Goal: Information Seeking & Learning: Learn about a topic

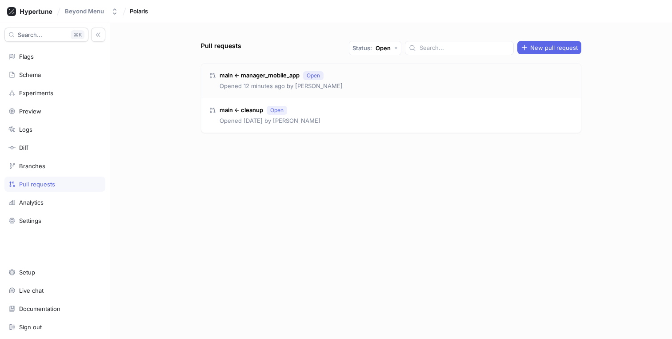
click at [360, 86] on div "main ← manager_mobile_app Open Opened 12 minutes ago by [PERSON_NAME]" at bounding box center [391, 81] width 380 height 35
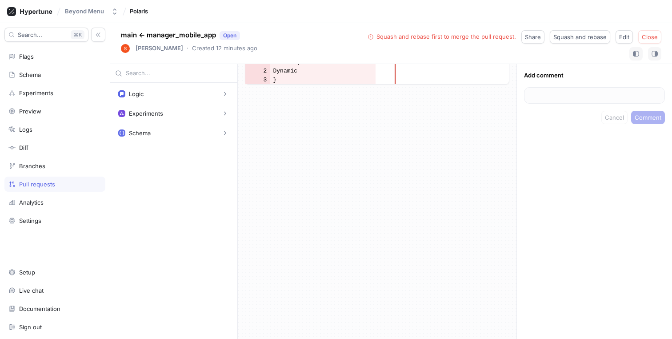
scroll to position [8206, 0]
click at [652, 16] on div "Beyond Menu Polaris" at bounding box center [336, 11] width 672 height 23
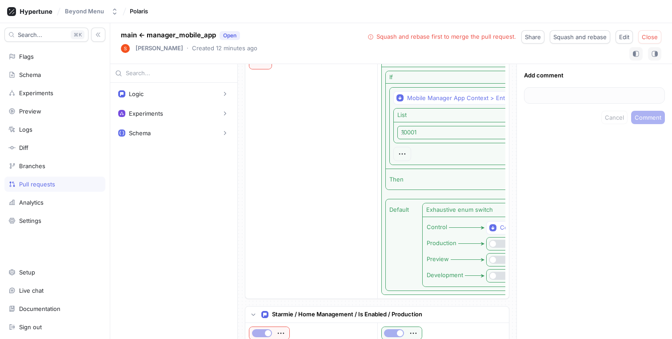
scroll to position [0, 0]
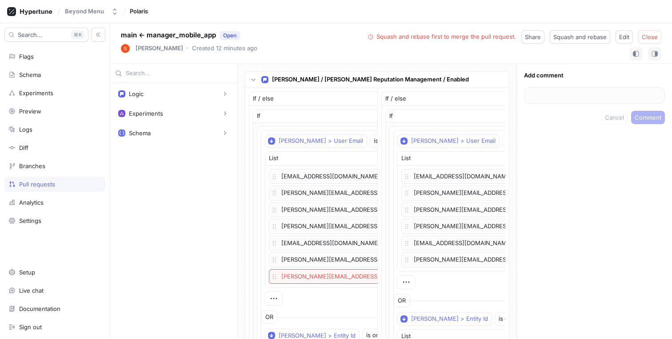
click at [48, 183] on div "Pull requests" at bounding box center [37, 183] width 36 height 7
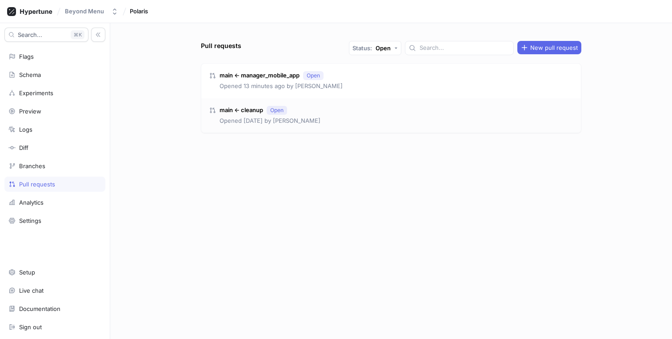
click at [354, 109] on div "main ← cleanup Open Opened [DATE] by [PERSON_NAME]" at bounding box center [391, 115] width 380 height 35
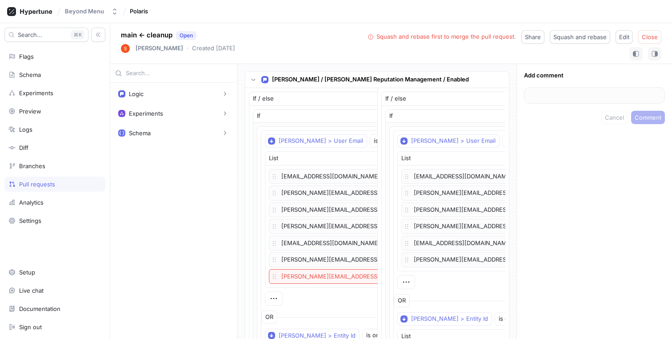
click at [59, 184] on div "Pull requests" at bounding box center [54, 183] width 93 height 7
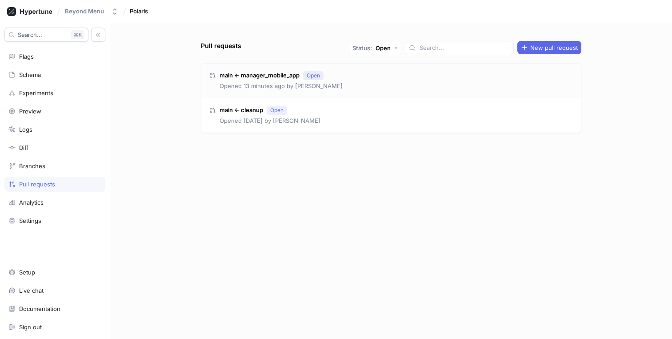
click at [381, 82] on div "main ← manager_mobile_app Open Opened 13 minutes ago by [PERSON_NAME]" at bounding box center [391, 81] width 380 height 35
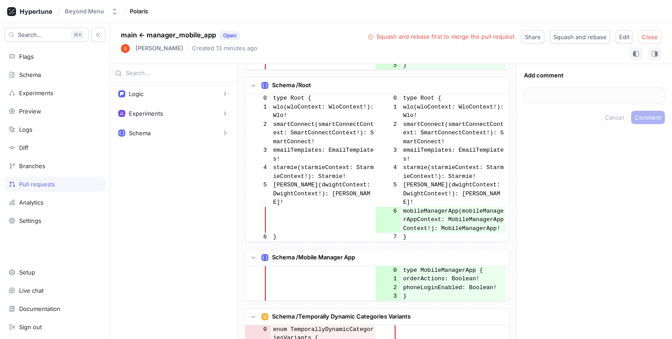
scroll to position [7752, 0]
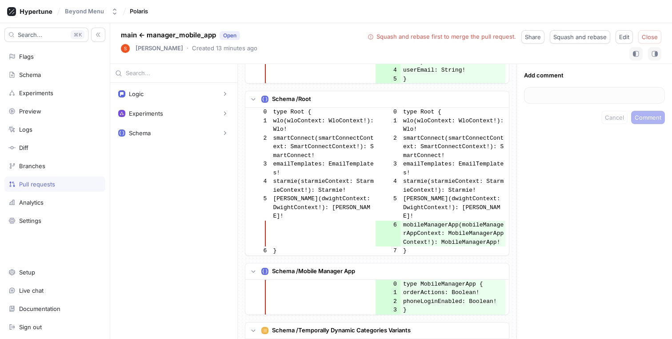
copy td "TemporallyDynamicCategories"
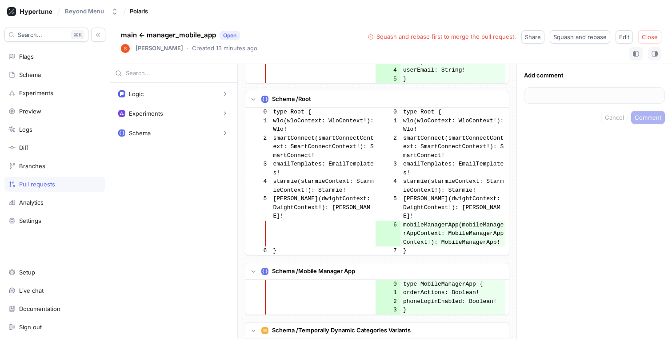
click at [49, 180] on div "Pull requests" at bounding box center [54, 183] width 101 height 15
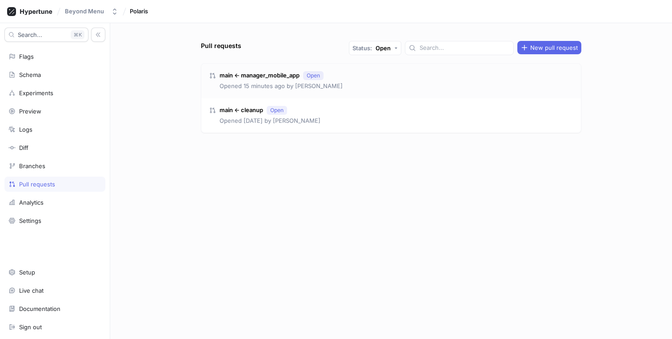
click at [345, 78] on div "main ← manager_mobile_app Open Opened 15 minutes ago by [PERSON_NAME]" at bounding box center [391, 81] width 380 height 35
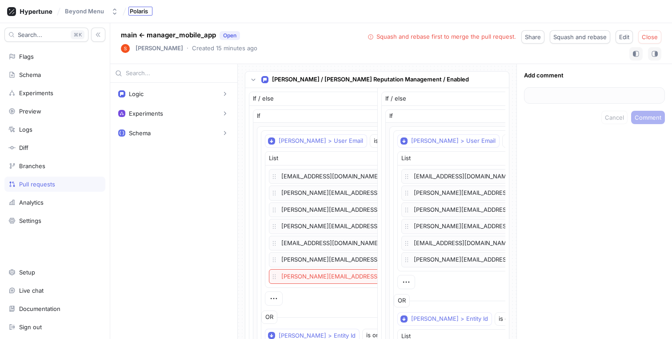
click at [142, 15] on div "Polaris" at bounding box center [140, 11] width 24 height 9
click at [57, 73] on div "Schema" at bounding box center [54, 74] width 93 height 7
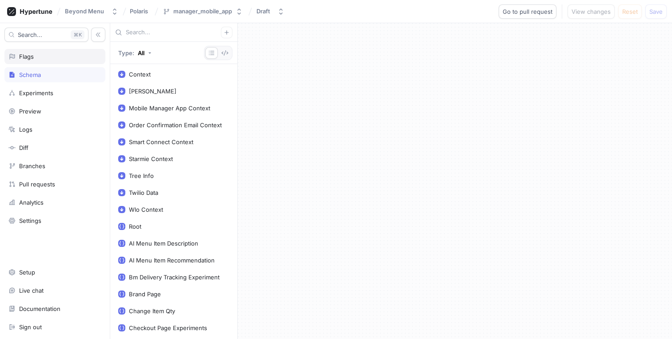
click at [51, 55] on div "Flags" at bounding box center [54, 56] width 93 height 7
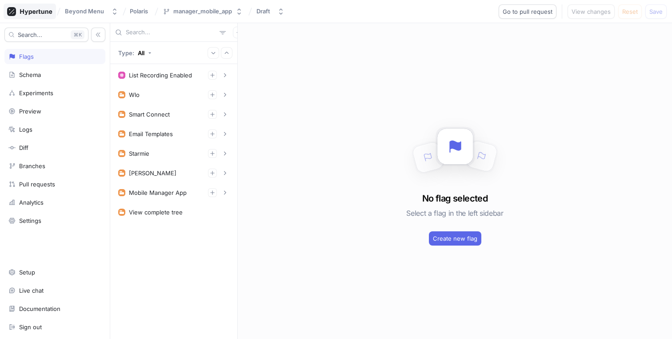
click at [39, 13] on icon at bounding box center [36, 12] width 32 height 6
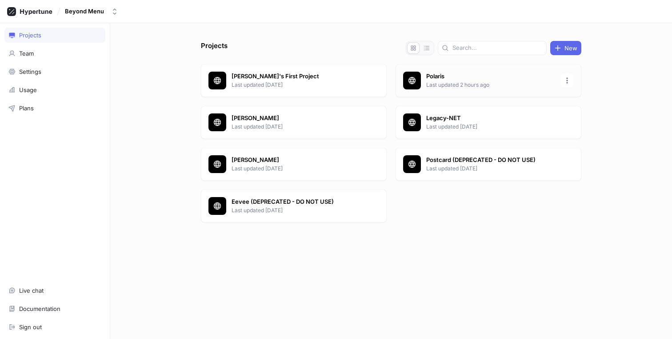
click at [443, 76] on p "Polaris" at bounding box center [490, 76] width 129 height 9
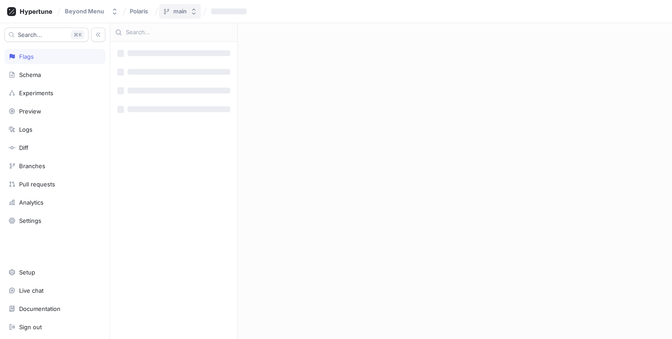
click at [185, 11] on div "main" at bounding box center [179, 12] width 13 height 8
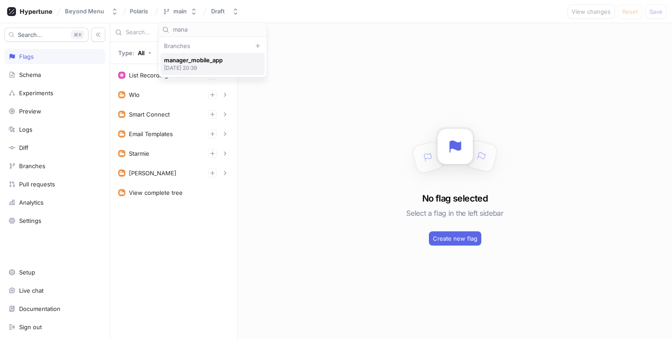
type input "mana"
click at [207, 64] on p "[DATE] 20:39" at bounding box center [193, 68] width 59 height 8
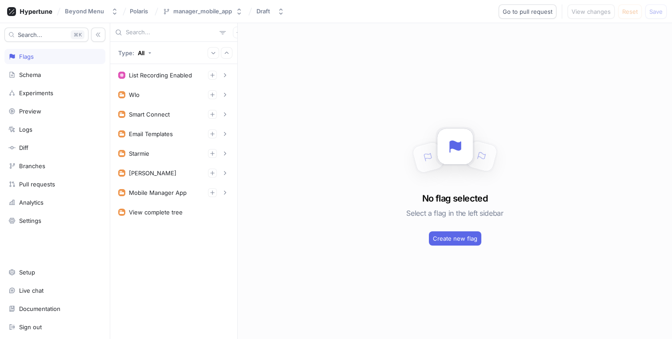
click at [167, 32] on input "text" at bounding box center [171, 32] width 90 height 9
paste input "TemporallyDynamicCategories"
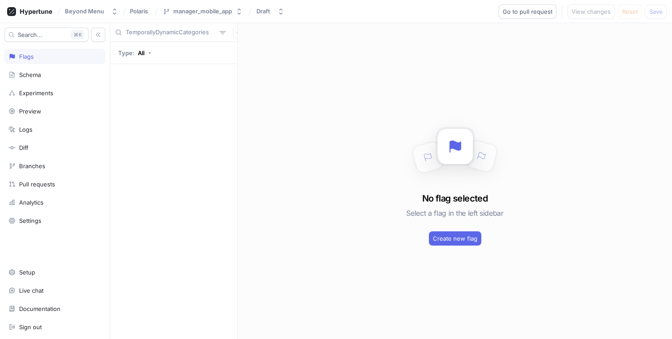
click at [164, 34] on input "TemporallyDynamicCategories" at bounding box center [171, 32] width 90 height 9
type input "TemporallyDynamicCategories"
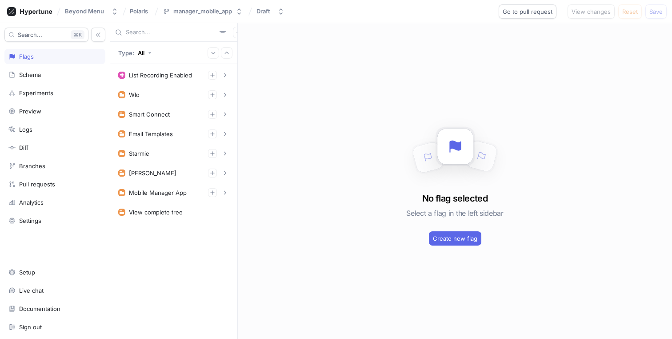
click at [176, 25] on div at bounding box center [173, 32] width 127 height 19
click at [167, 33] on input "text" at bounding box center [171, 32] width 90 height 9
paste input "StarmieReputationNav"
type input "StarmieReputationNav"
click at [232, 15] on button "manager_mobile_app" at bounding box center [202, 11] width 87 height 15
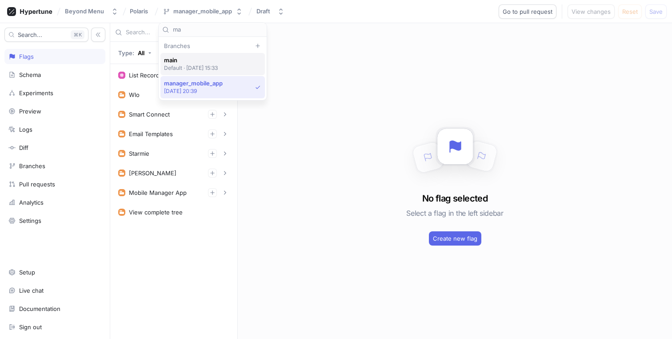
type input "ma"
click at [194, 64] on p "Default ‧ [DATE] 15:33" at bounding box center [191, 68] width 54 height 8
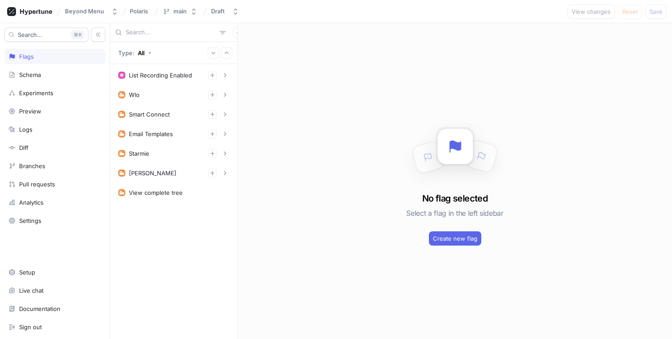
click at [144, 31] on input "text" at bounding box center [171, 32] width 90 height 9
paste input "StarmieReputationNav"
type input "StarmieReputationNav"
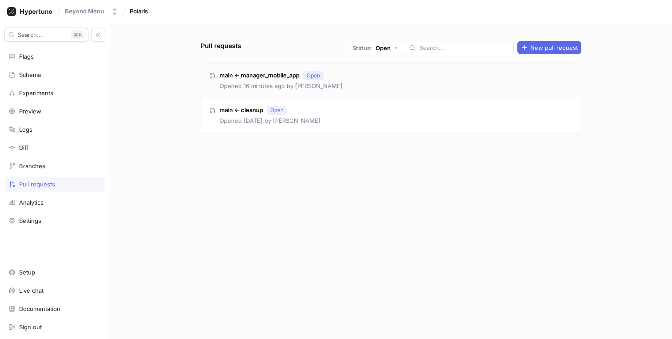
click at [404, 81] on div "main ← manager_mobile_app Open Opened 16 minutes ago by Scott Romney" at bounding box center [391, 81] width 380 height 35
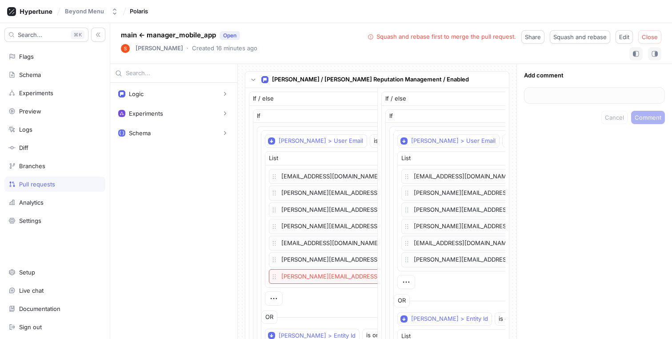
click at [184, 72] on input "text" at bounding box center [179, 73] width 107 height 9
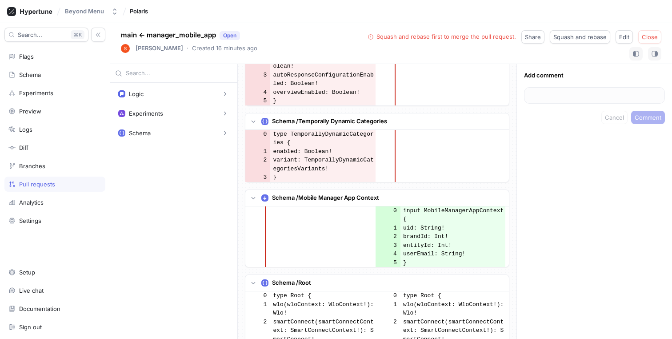
scroll to position [7576, 0]
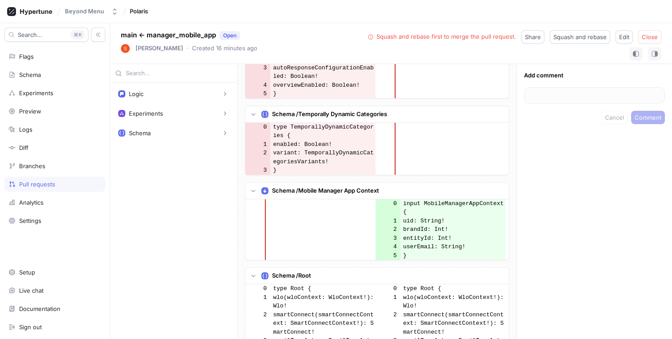
click at [323, 140] on td "type TemporallyDynamicCategories {" at bounding box center [322, 131] width 105 height 17
copy td "TemporallyDynamicCategories"
click at [346, 38] on td "type StarmieReputationNav {" at bounding box center [322, 33] width 105 height 9
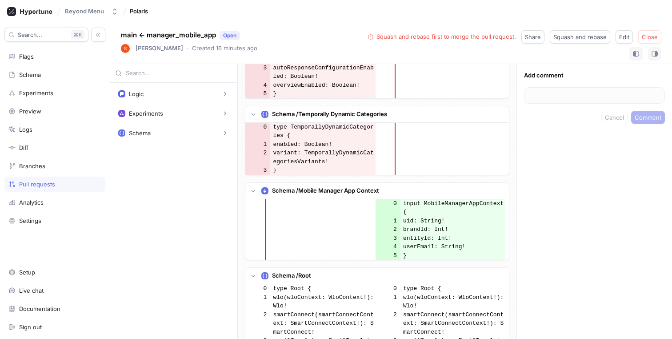
click at [346, 38] on td "type StarmieReputationNav {" at bounding box center [322, 33] width 105 height 9
copy td "StarmieReputationNav"
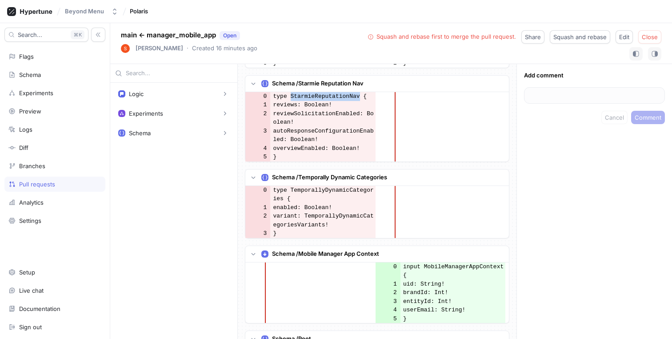
scroll to position [7533, 0]
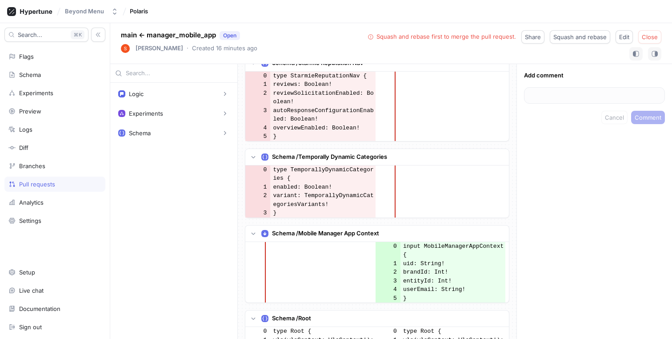
click at [319, 38] on td "starmieReputationNav: StarmieReputationNav!" at bounding box center [322, 29] width 105 height 17
copy td "starmieReputationNav"
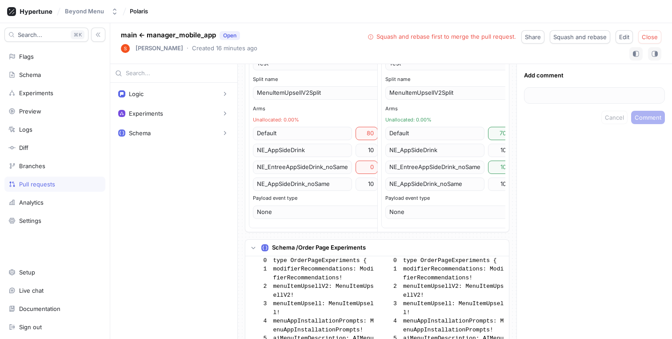
scroll to position [6923, 0]
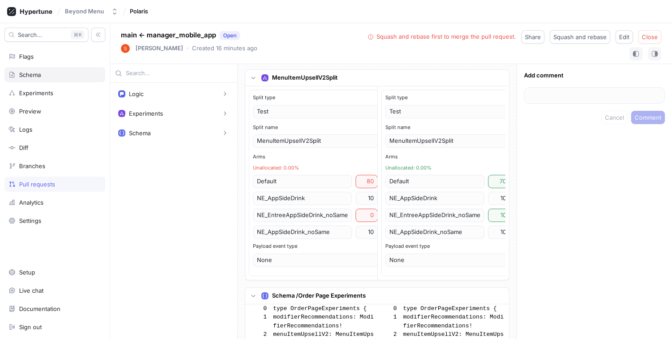
click at [44, 72] on div "Schema" at bounding box center [54, 74] width 93 height 7
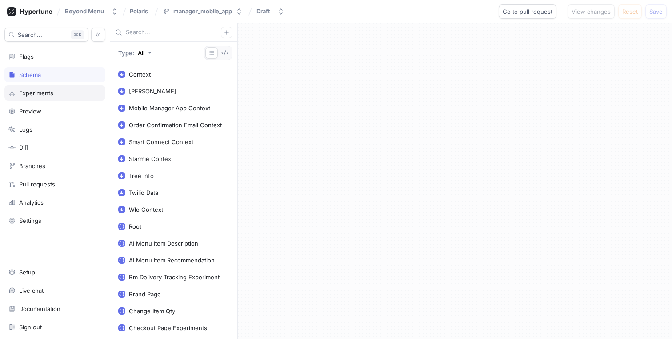
click at [44, 96] on div "Experiments" at bounding box center [36, 92] width 34 height 7
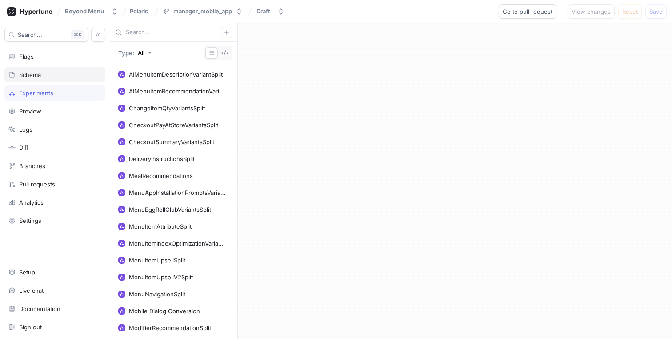
click at [35, 82] on div "Schema" at bounding box center [54, 74] width 101 height 15
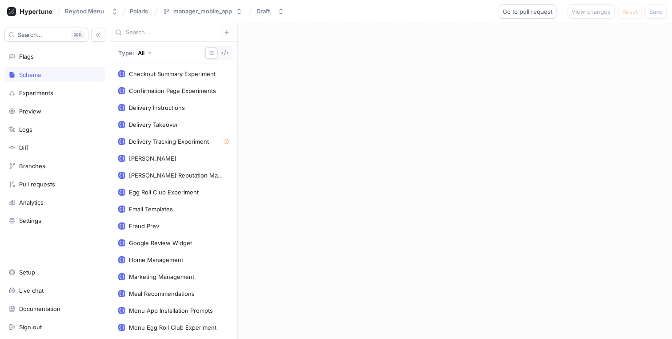
scroll to position [286, 0]
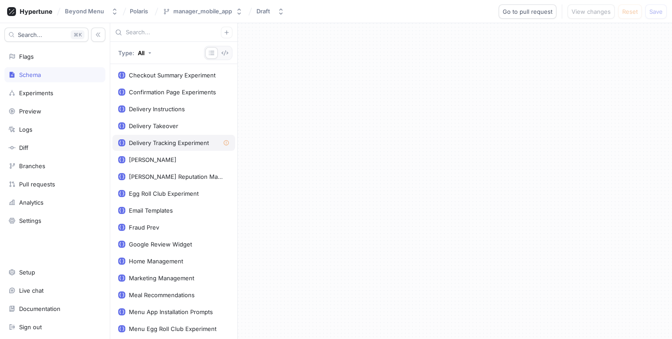
click at [179, 145] on div "Delivery Tracking Experiment" at bounding box center [169, 142] width 80 height 7
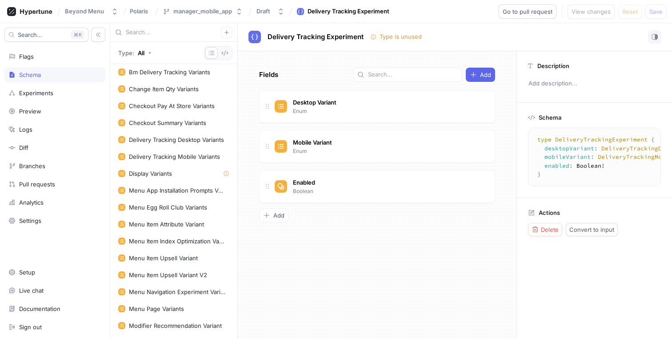
scroll to position [1175, 0]
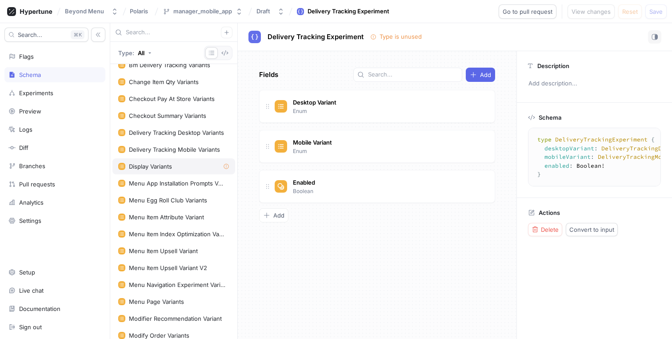
click at [165, 160] on div "Display Variants" at bounding box center [173, 166] width 123 height 16
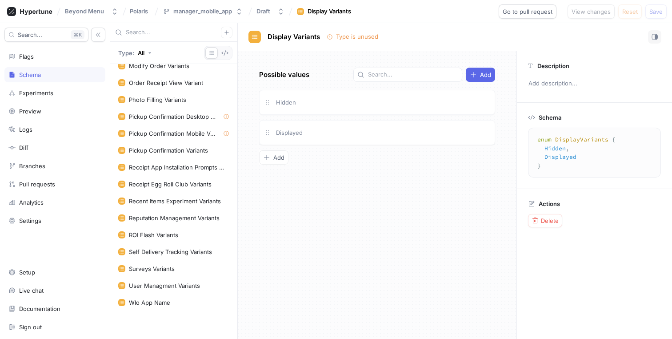
scroll to position [1443, 0]
click at [183, 120] on div "Pickup Confirmation Desktop Variants" at bounding box center [172, 117] width 87 height 7
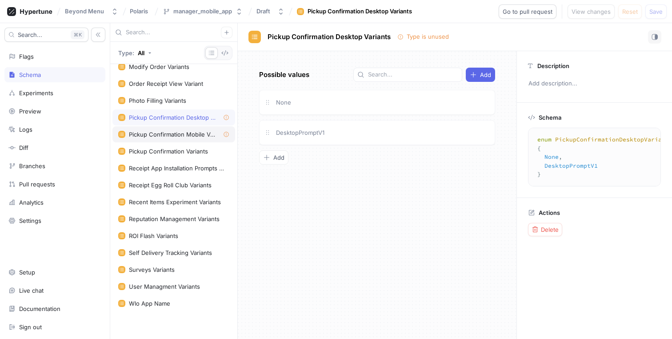
click at [188, 137] on div "Pickup Confirmation Mobile Variants" at bounding box center [172, 134] width 87 height 7
type textarea "enum PickupConfirmationMobileVariants { None, MobilePromptV1, MobilePromptV2, M…"
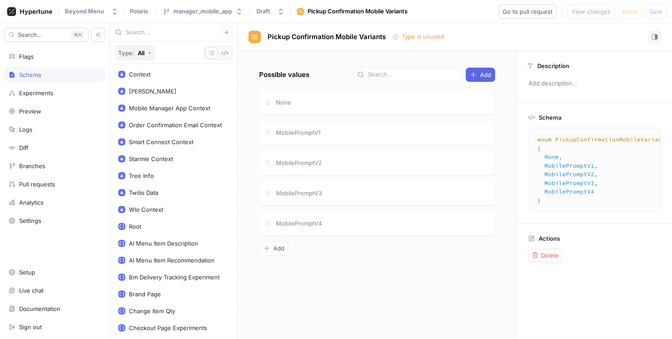
click at [148, 52] on icon "button" at bounding box center [150, 53] width 4 height 4
click at [177, 52] on div "Type: All" at bounding box center [173, 53] width 127 height 22
click at [231, 52] on button "button" at bounding box center [225, 53] width 12 height 12
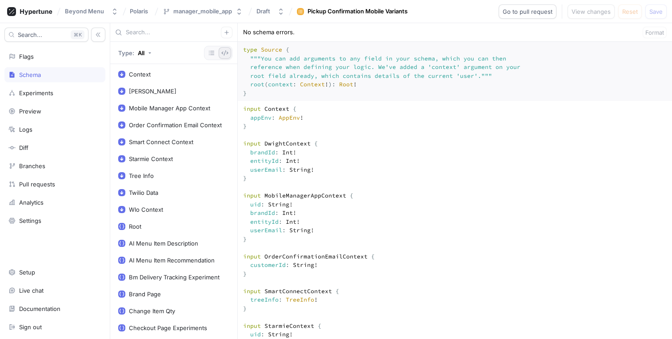
scroll to position [4588, 0]
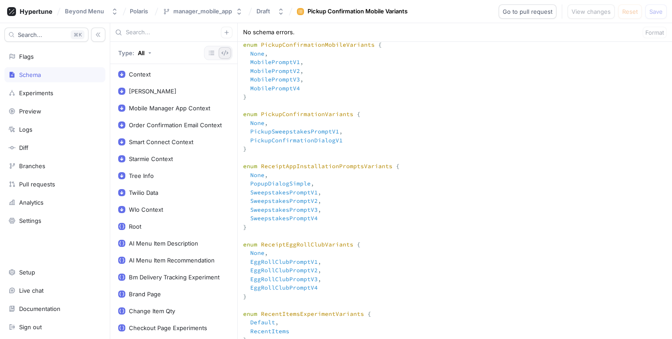
click at [221, 53] on icon "button" at bounding box center [224, 52] width 7 height 7
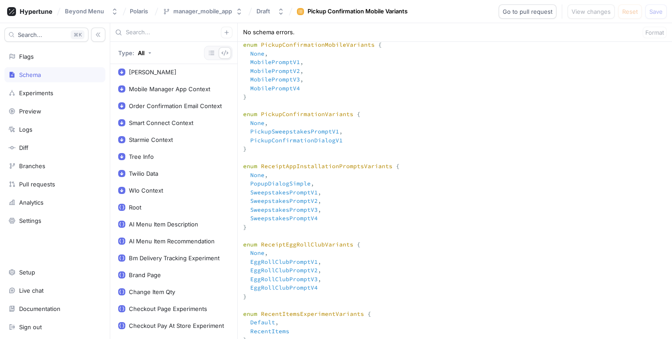
scroll to position [0, 0]
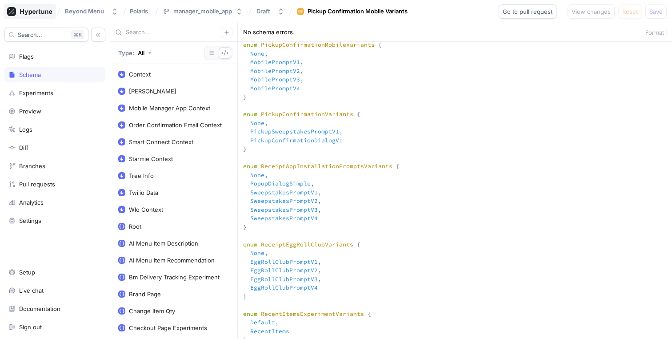
click at [32, 12] on icon at bounding box center [29, 11] width 45 height 9
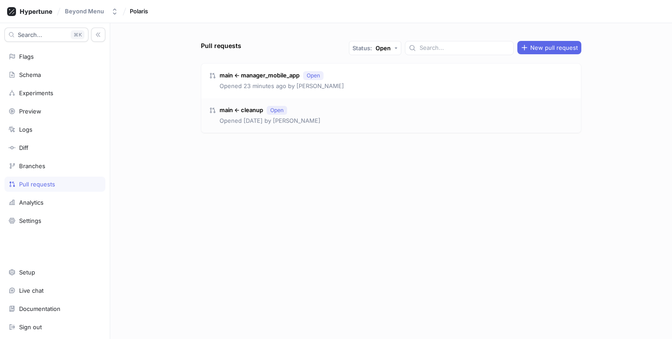
click at [354, 108] on div "main ← cleanup Open Opened [DATE] by [PERSON_NAME]" at bounding box center [391, 115] width 380 height 35
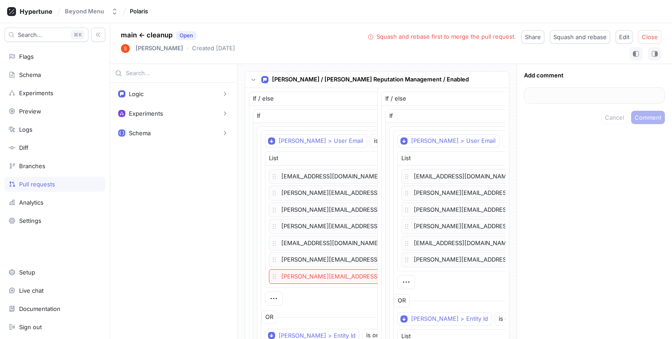
click at [622, 17] on div "Beyond Menu Polaris" at bounding box center [336, 11] width 672 height 23
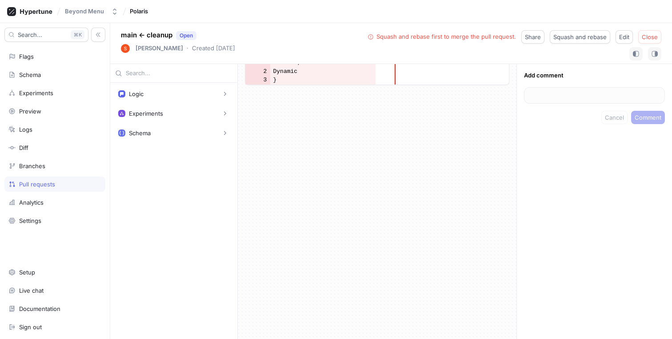
scroll to position [7726, 0]
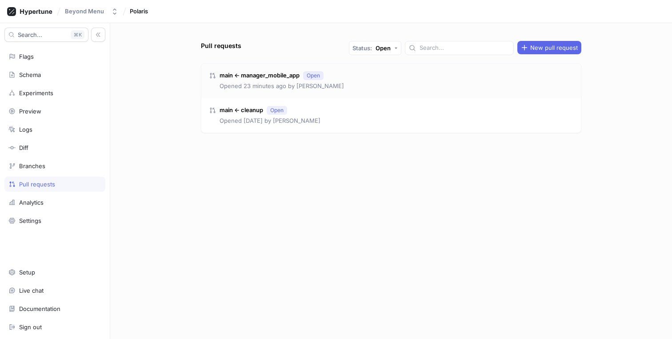
click at [364, 83] on div "main ← manager_mobile_app Open Opened 23 minutes ago by Scott Romney" at bounding box center [391, 81] width 380 height 35
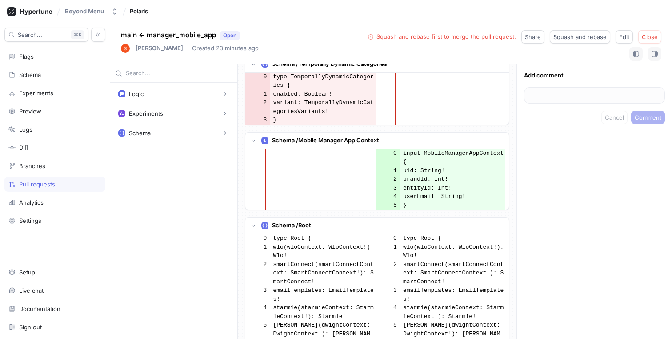
scroll to position [7633, 0]
